Goal: Information Seeking & Learning: Learn about a topic

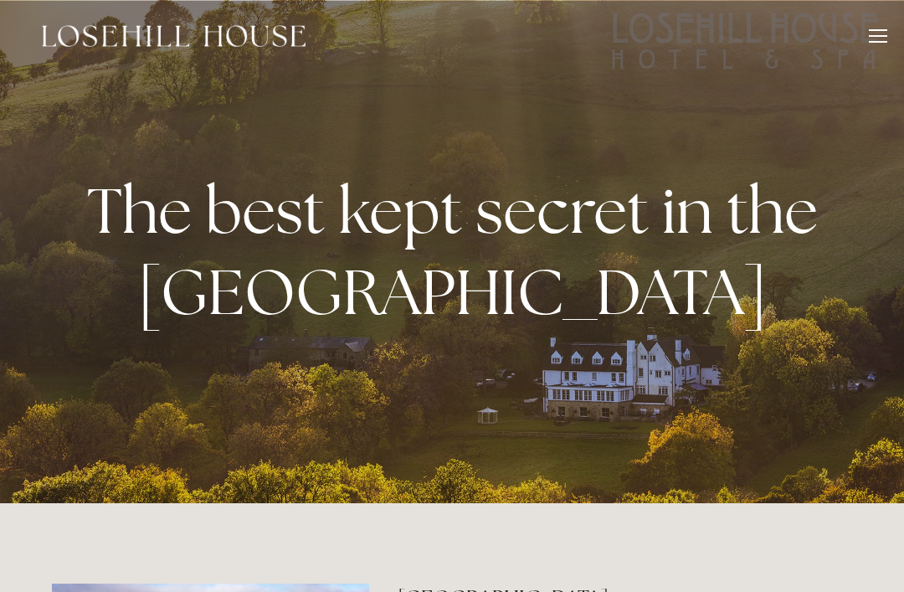
click at [872, 33] on div at bounding box center [878, 38] width 18 height 18
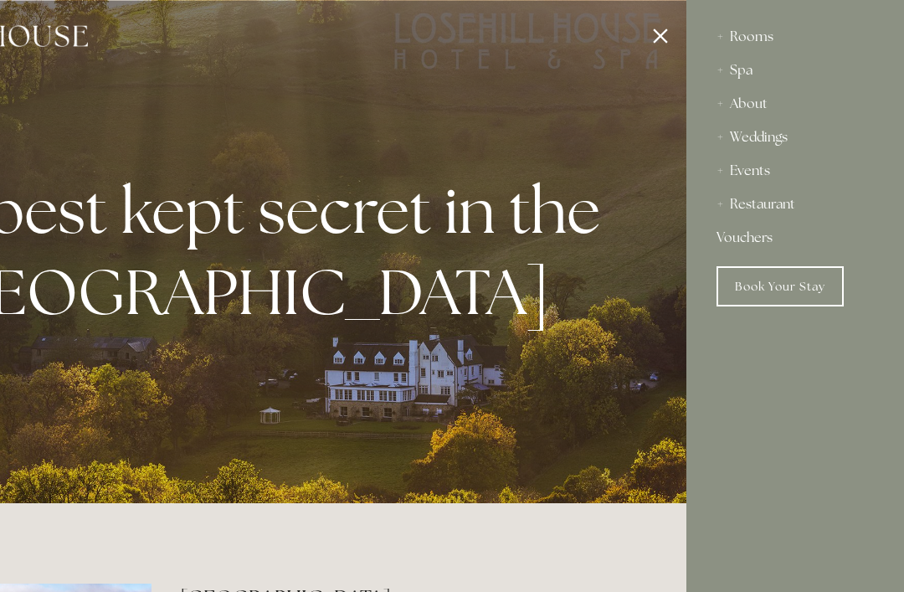
click at [717, 74] on div "Spa" at bounding box center [795, 70] width 157 height 33
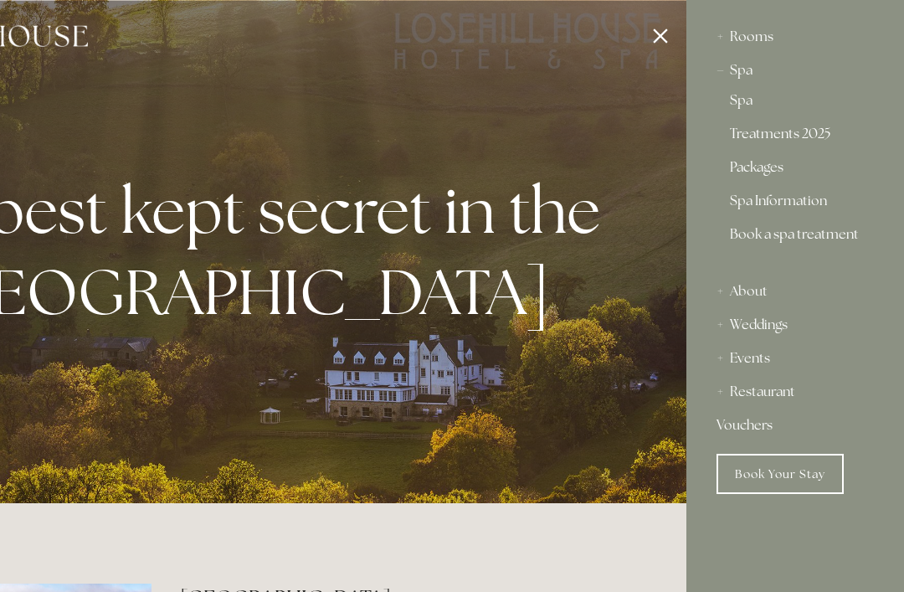
click at [797, 201] on link "Spa Information" at bounding box center [795, 204] width 131 height 20
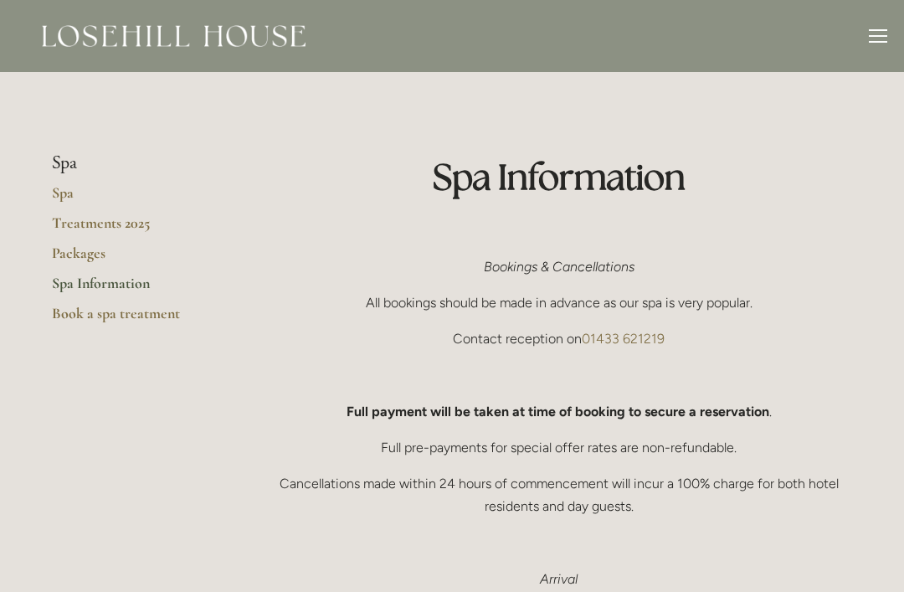
click at [859, 36] on div "Rooms Rooms Your Stay Book a stay Offers Spa About" at bounding box center [452, 36] width 871 height 72
click at [869, 41] on div at bounding box center [878, 42] width 18 height 2
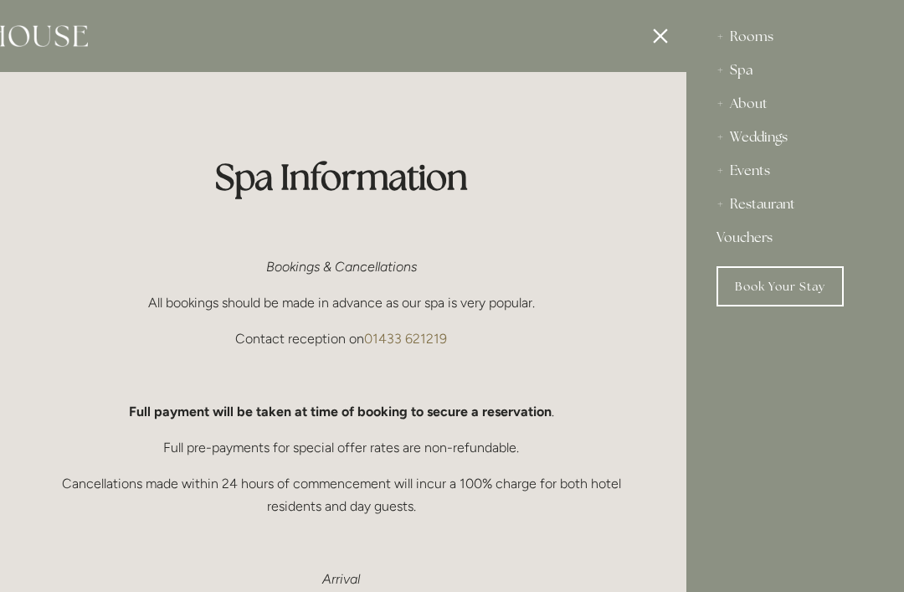
click at [737, 75] on div "Spa" at bounding box center [795, 70] width 157 height 33
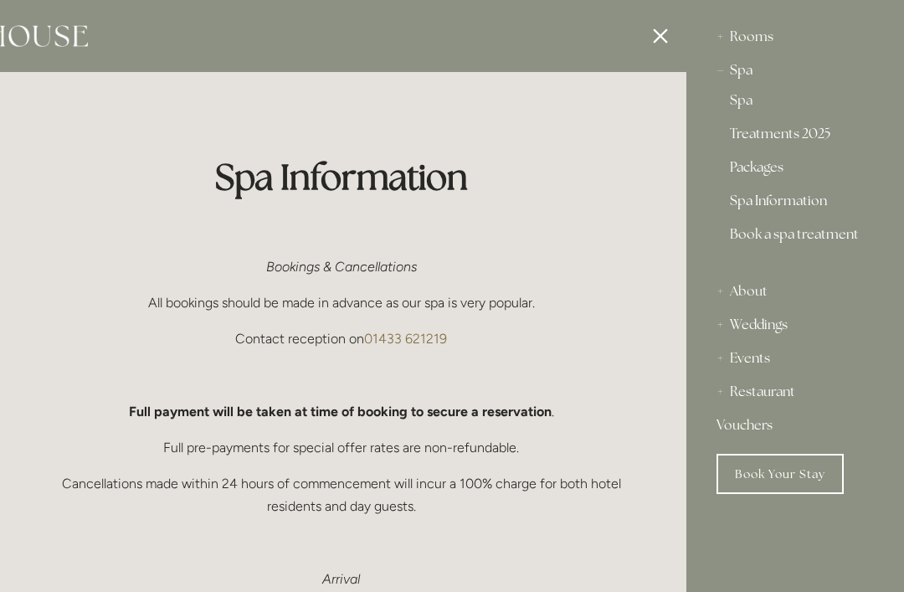
click at [641, 33] on div at bounding box center [234, 296] width 904 height 592
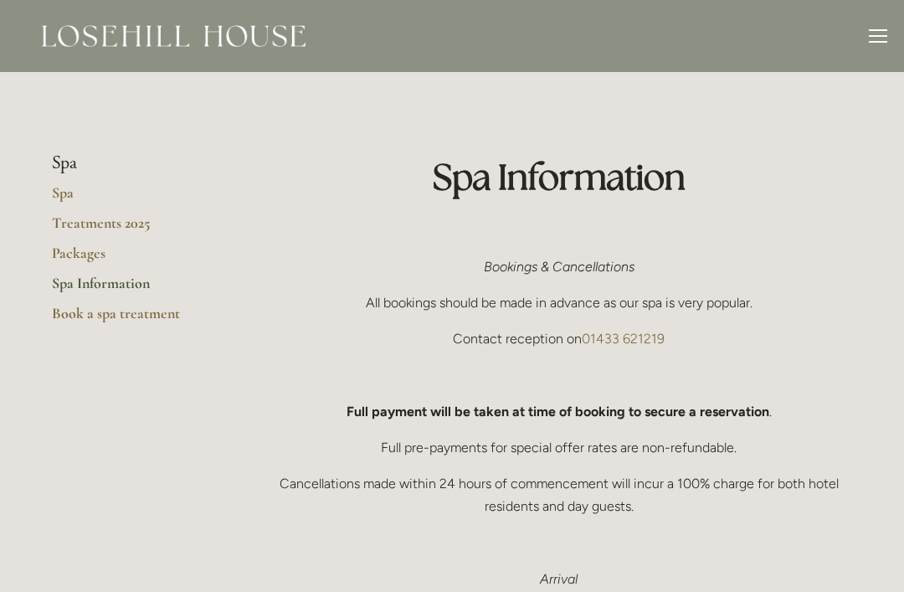
click at [60, 161] on li "Spa" at bounding box center [132, 163] width 160 height 22
click at [69, 196] on link "Spa" at bounding box center [132, 198] width 160 height 30
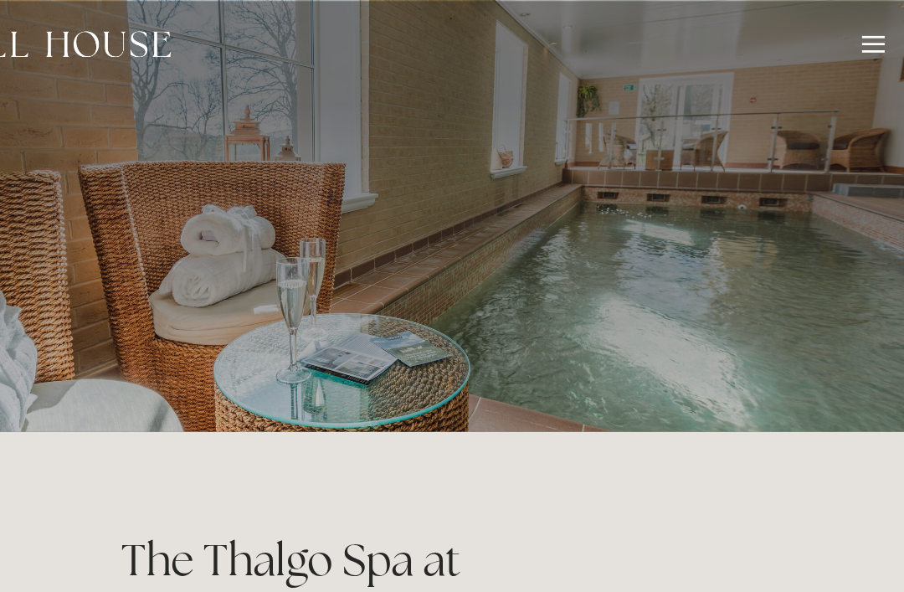
click at [869, 37] on div at bounding box center [878, 38] width 18 height 18
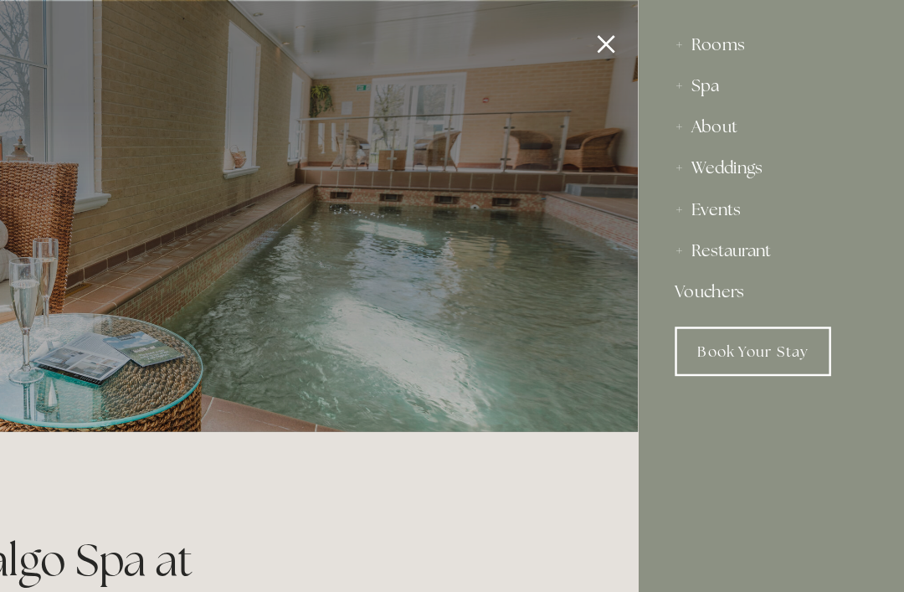
click at [708, 117] on nav "Rooms Rooms Your Stay Book a stay Offers Spa Spa" at bounding box center [795, 183] width 218 height 367
click at [717, 107] on div "About" at bounding box center [795, 103] width 157 height 33
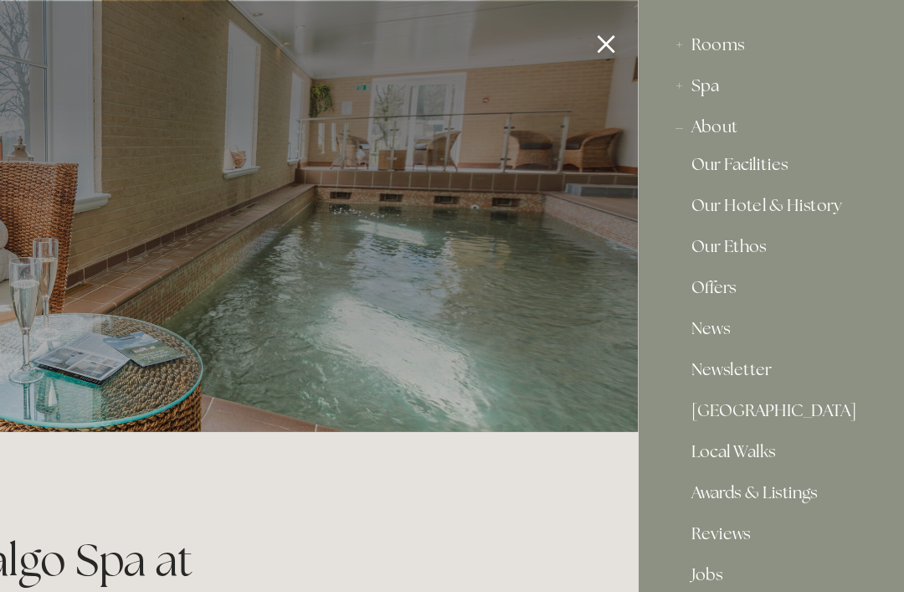
click at [730, 132] on link "Our Facilities" at bounding box center [795, 137] width 131 height 20
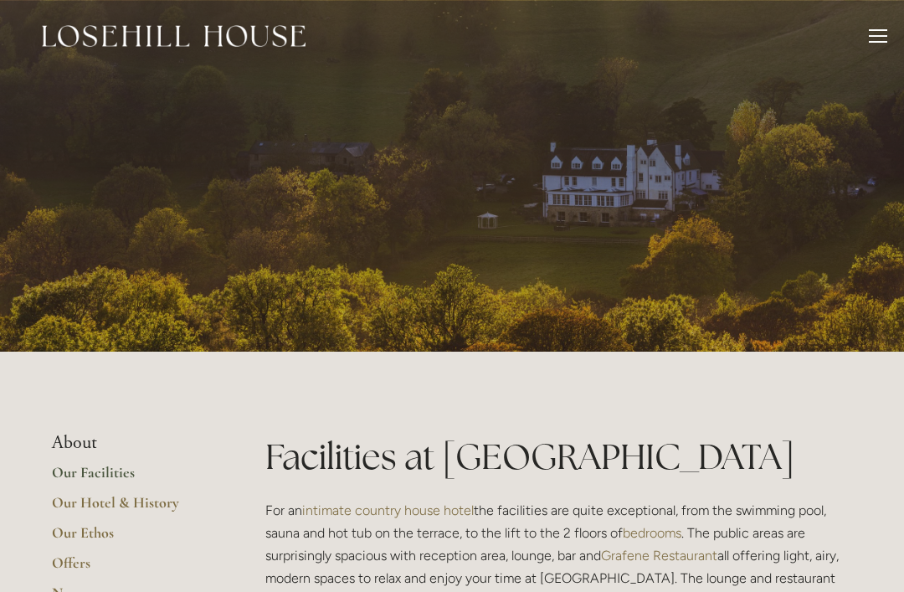
click at [873, 28] on div "Rooms Rooms Your Stay Book a stay Offers Spa About" at bounding box center [452, 36] width 871 height 72
